Goal: Task Accomplishment & Management: Complete application form

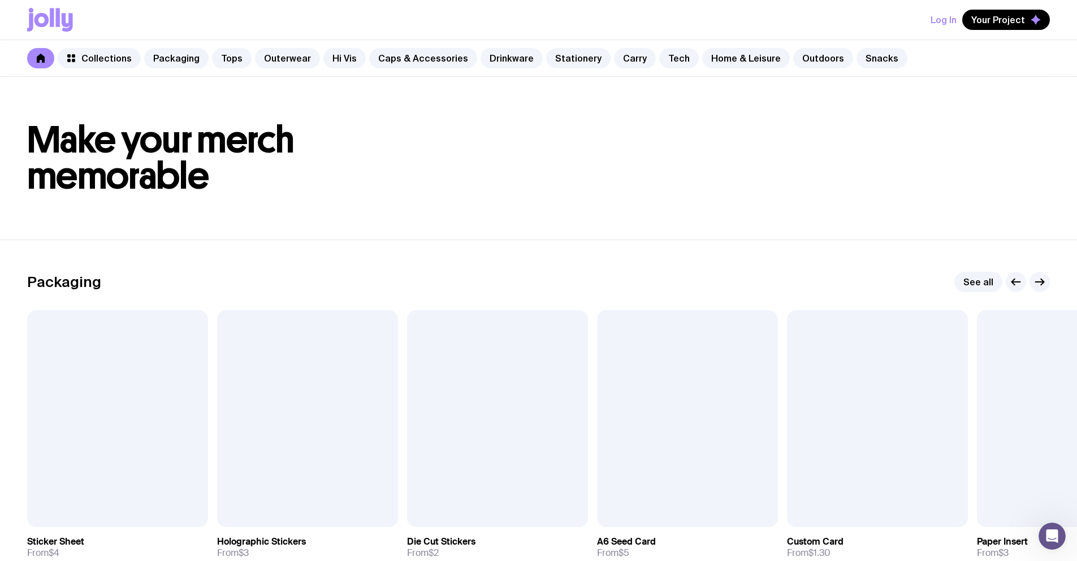
click at [951, 20] on button "Log In" at bounding box center [944, 20] width 26 height 20
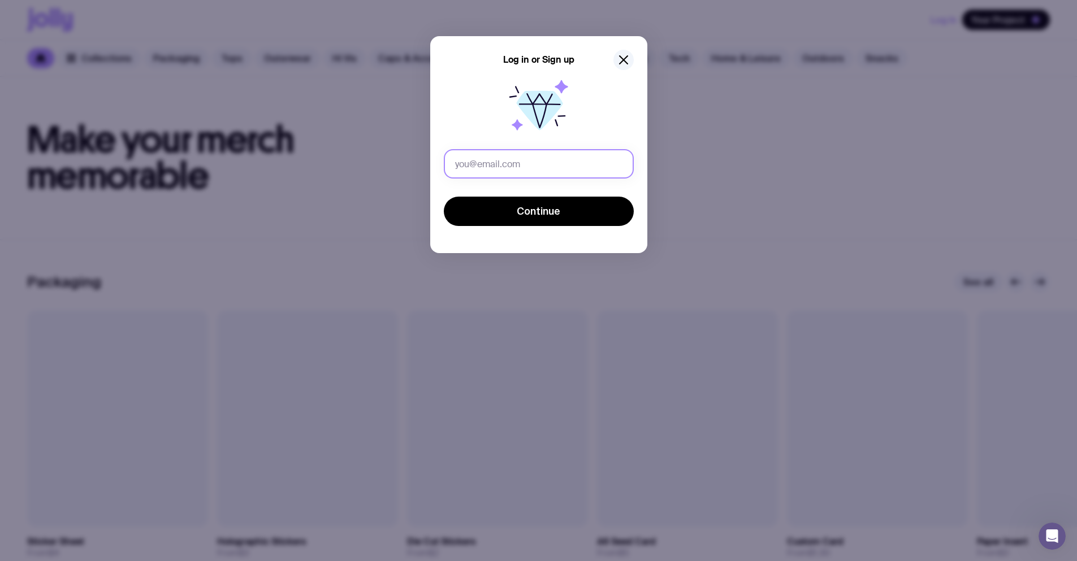
click at [537, 155] on input "text" at bounding box center [539, 163] width 190 height 29
drag, startPoint x: 551, startPoint y: 162, endPoint x: 528, endPoint y: 162, distance: 23.8
click at [528, 162] on input "[PERSON_NAME][EMAIL_ADDRESS][PERSON_NAME][DOMAIN_NAME]" at bounding box center [539, 163] width 190 height 29
type input "[PERSON_NAME][EMAIL_ADDRESS][PERSON_NAME][DOMAIN_NAME]"
click at [444, 197] on button "Continue" at bounding box center [539, 211] width 190 height 29
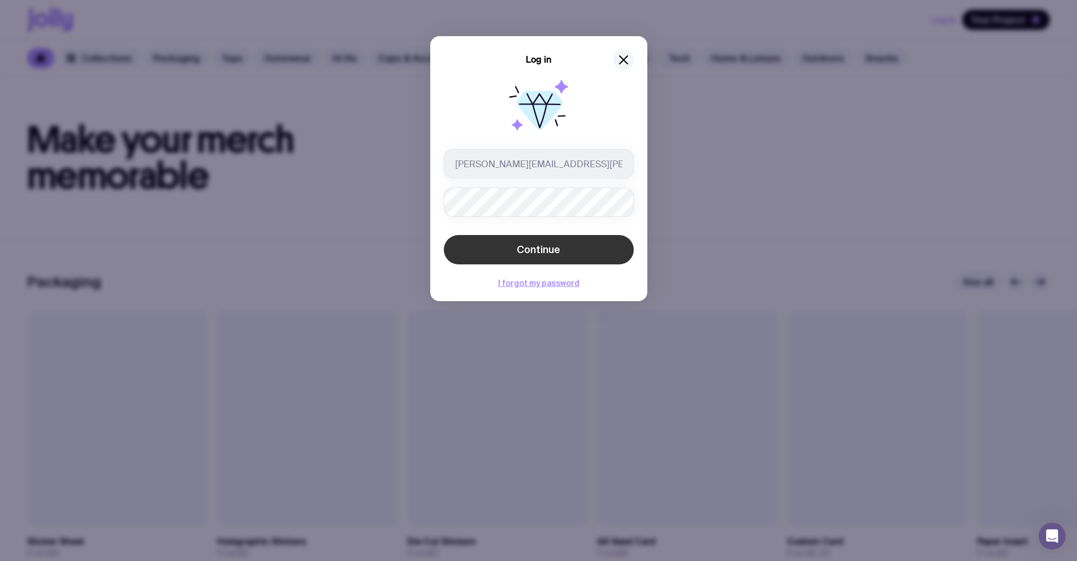
click at [619, 244] on button "Continue" at bounding box center [539, 249] width 190 height 29
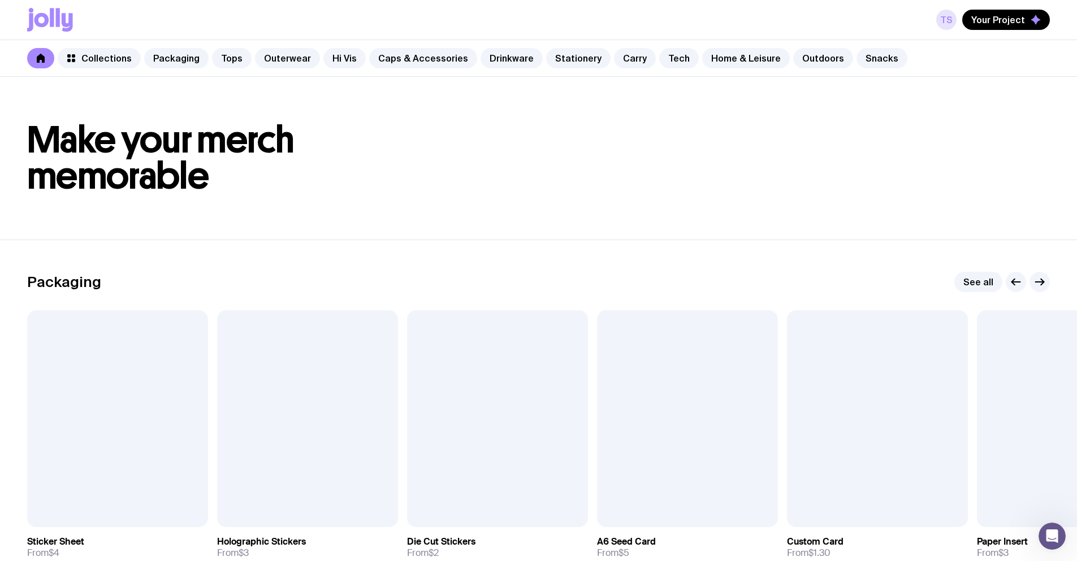
click at [953, 15] on link "TS" at bounding box center [946, 20] width 20 height 20
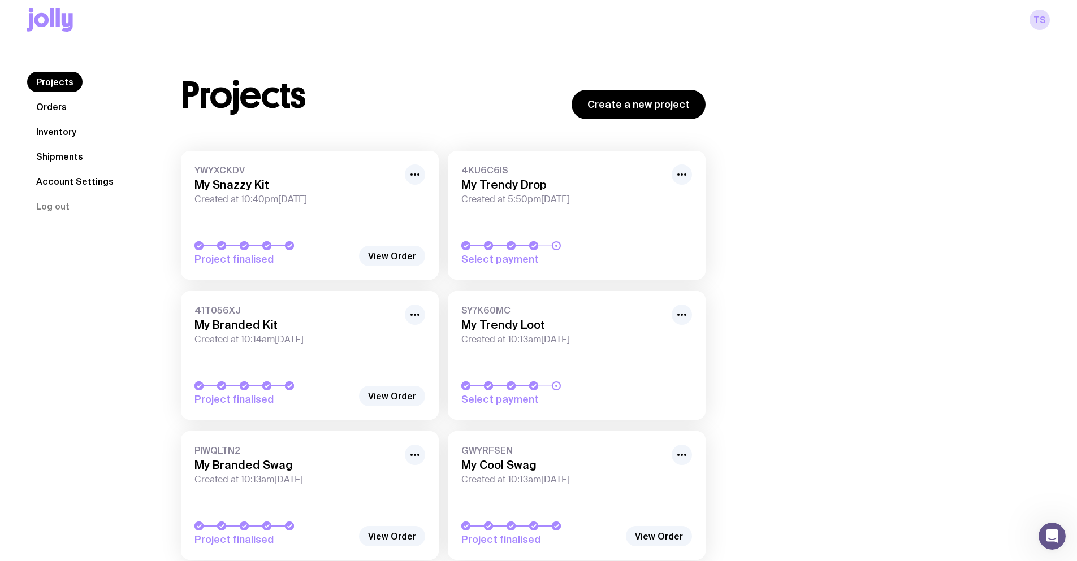
click at [51, 16] on icon at bounding box center [52, 17] width 4 height 19
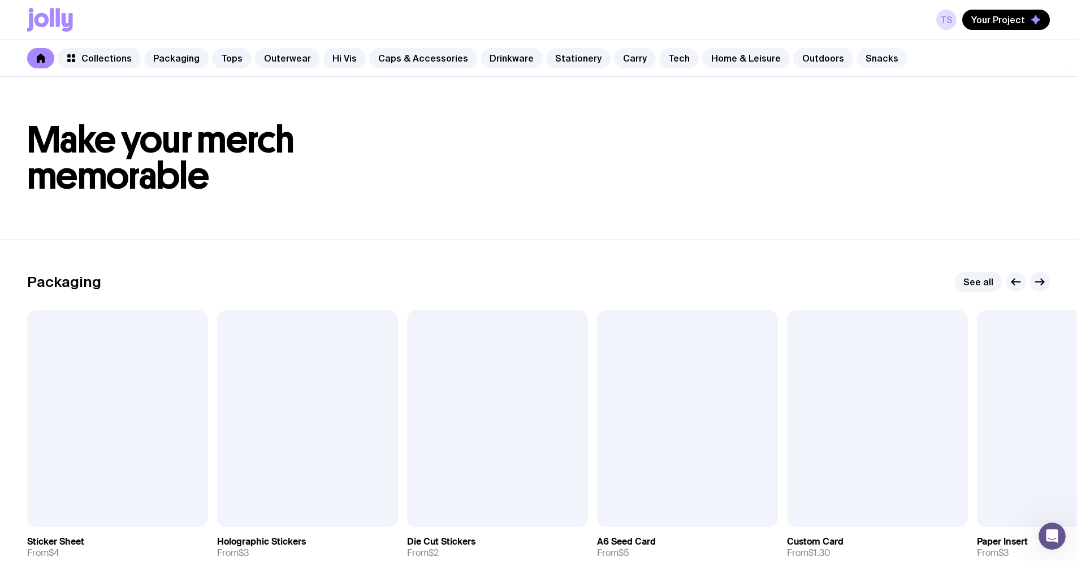
click at [857, 57] on link "Snacks" at bounding box center [882, 58] width 51 height 20
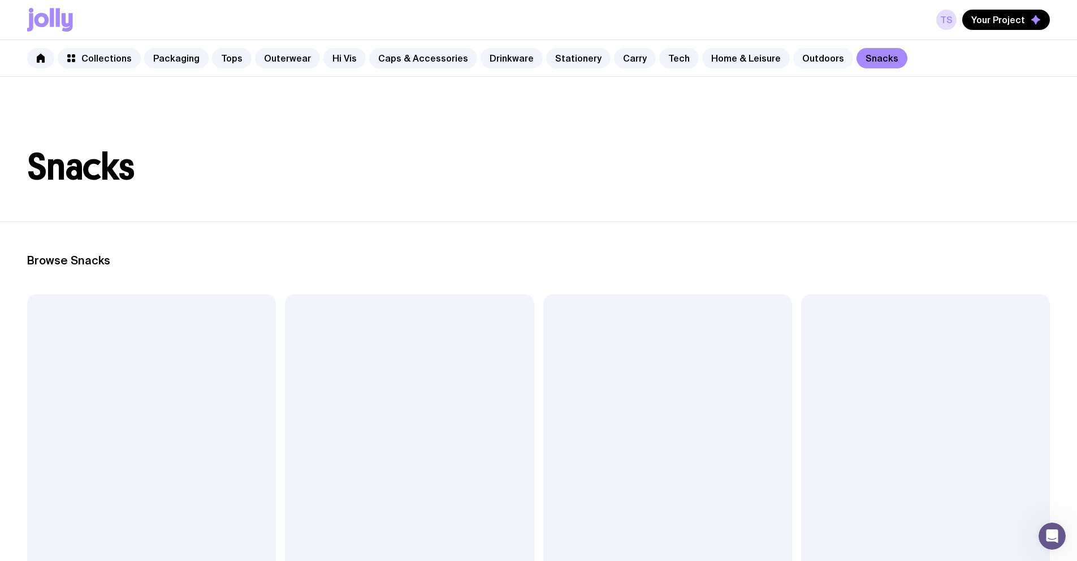
click at [793, 60] on link "Outdoors" at bounding box center [823, 58] width 60 height 20
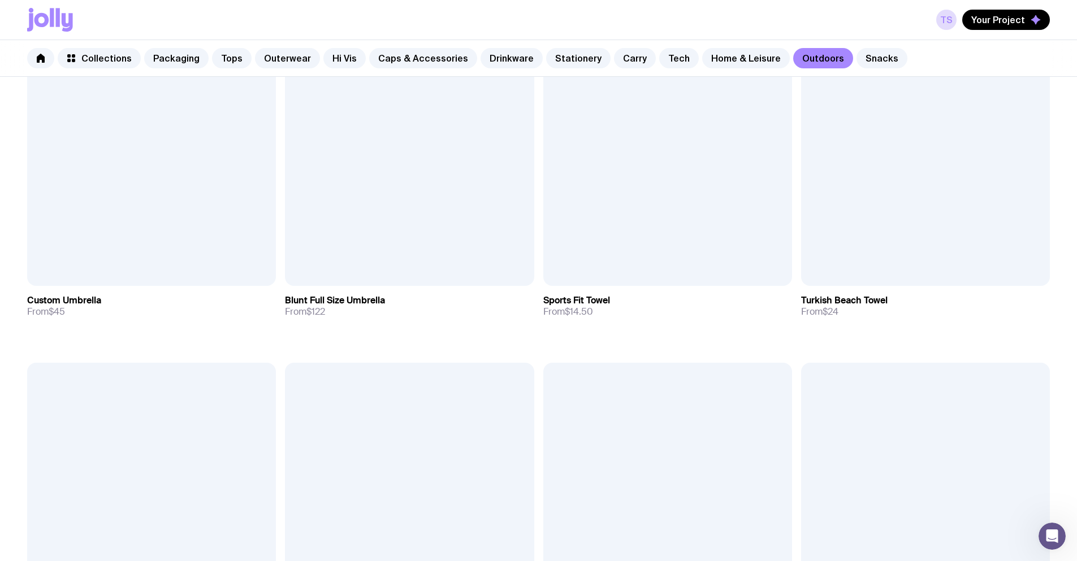
scroll to position [583, 0]
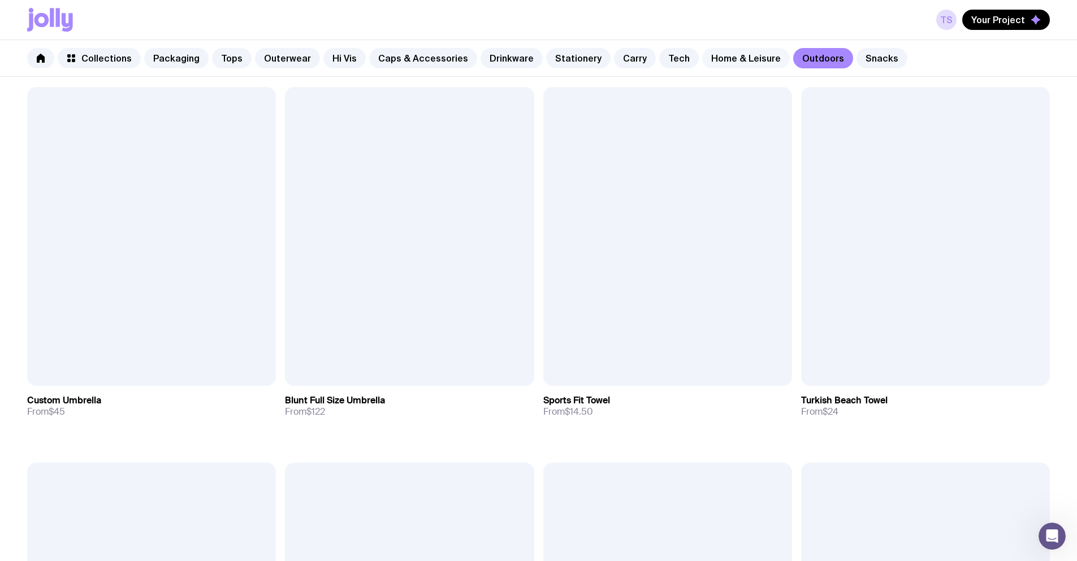
click at [722, 55] on link "Home & Leisure" at bounding box center [746, 58] width 88 height 20
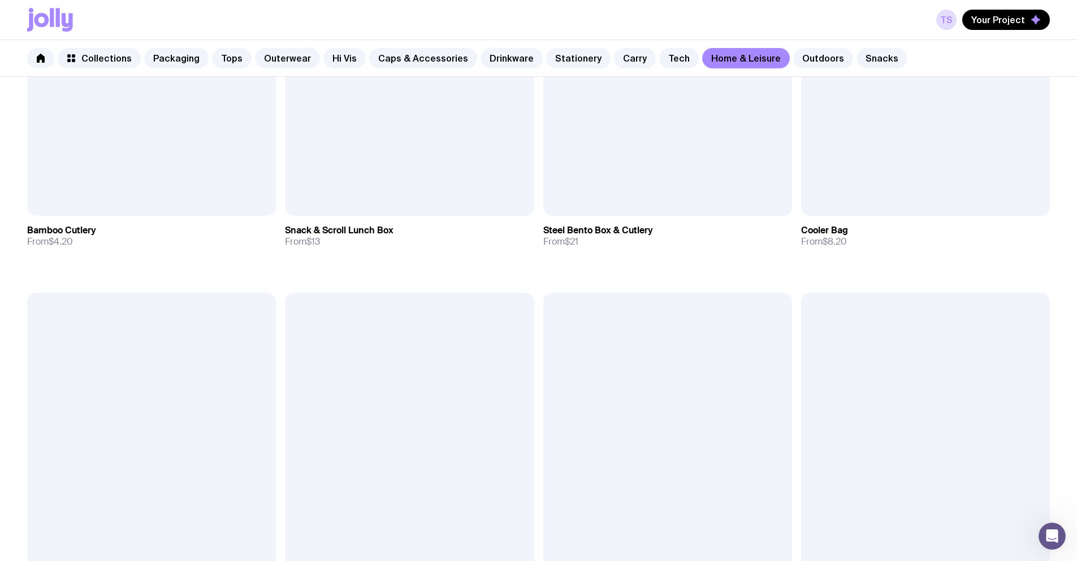
scroll to position [1501, 0]
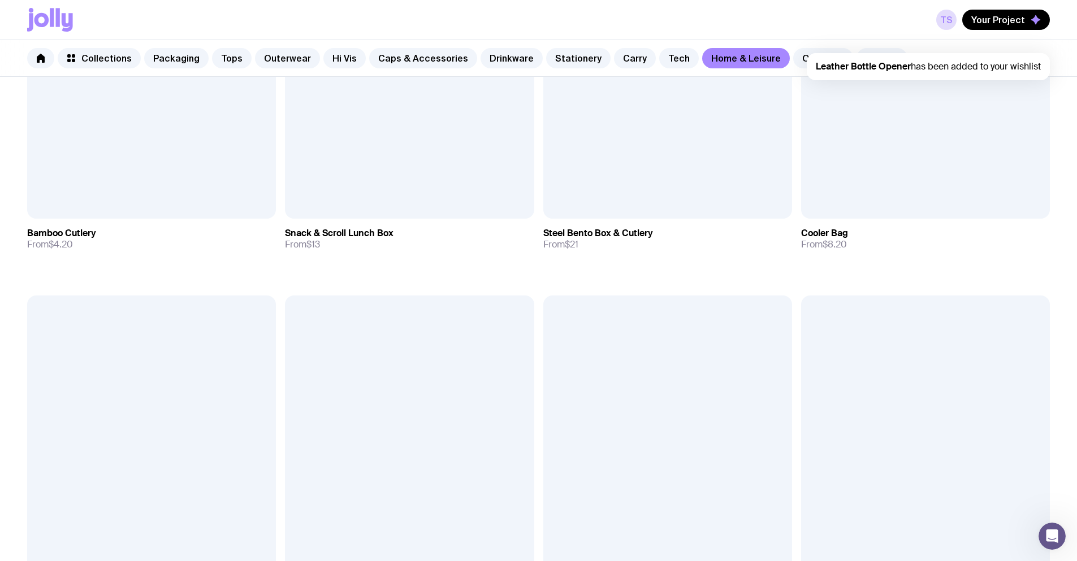
scroll to position [0, 0]
click at [999, 21] on span "Your Project" at bounding box center [998, 19] width 54 height 11
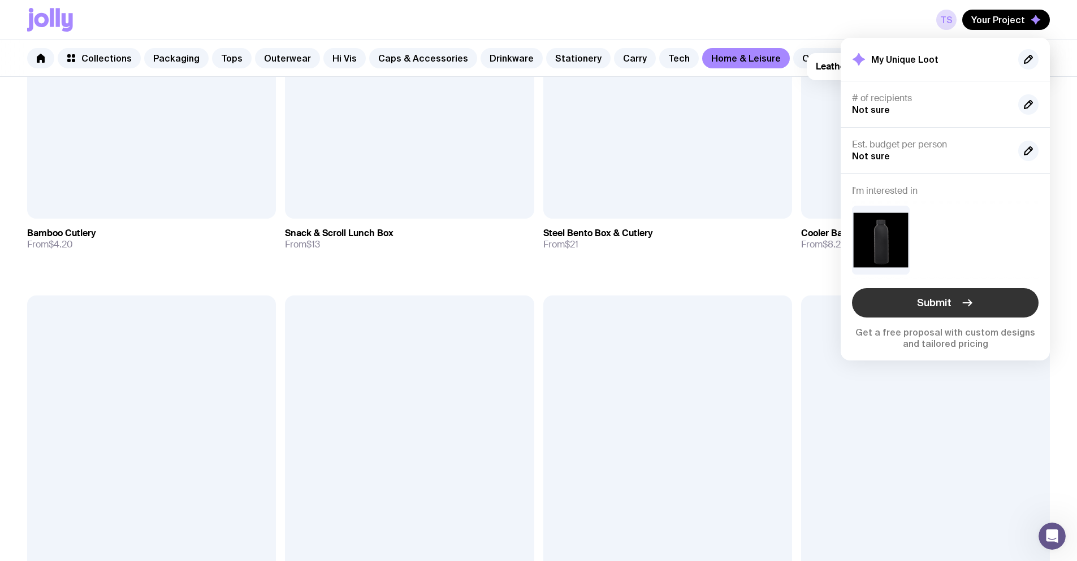
click at [941, 307] on span "Submit" at bounding box center [934, 303] width 34 height 14
